Goal: Navigation & Orientation: Find specific page/section

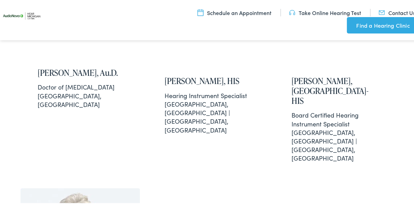
scroll to position [2123, 0]
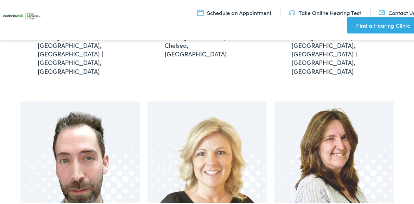
scroll to position [937, 0]
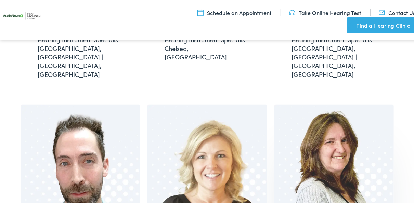
click at [364, 103] on img at bounding box center [333, 167] width 119 height 128
click at [73, 130] on img at bounding box center [80, 167] width 119 height 128
click at [184, 109] on img at bounding box center [206, 167] width 119 height 128
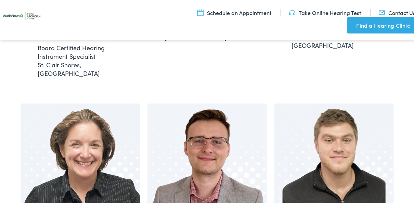
scroll to position [556, 0]
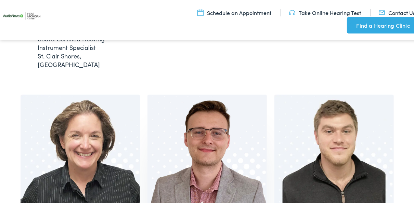
click at [231, 106] on img at bounding box center [206, 158] width 119 height 128
click at [27, 94] on img at bounding box center [80, 158] width 119 height 128
click at [294, 150] on img at bounding box center [333, 158] width 119 height 128
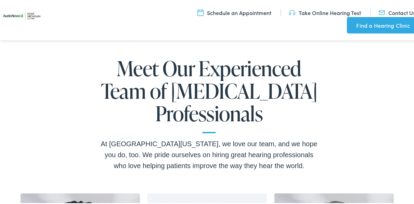
scroll to position [0, 0]
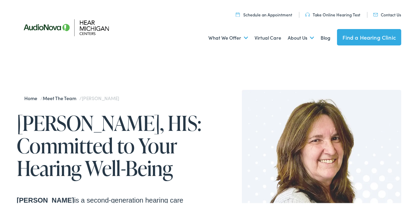
click at [364, 101] on img at bounding box center [322, 174] width 160 height 171
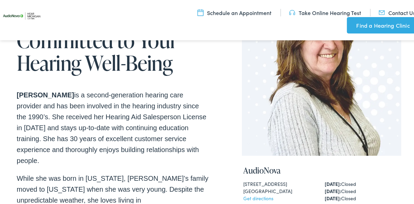
scroll to position [98, 0]
